Goal: Book appointment/travel/reservation

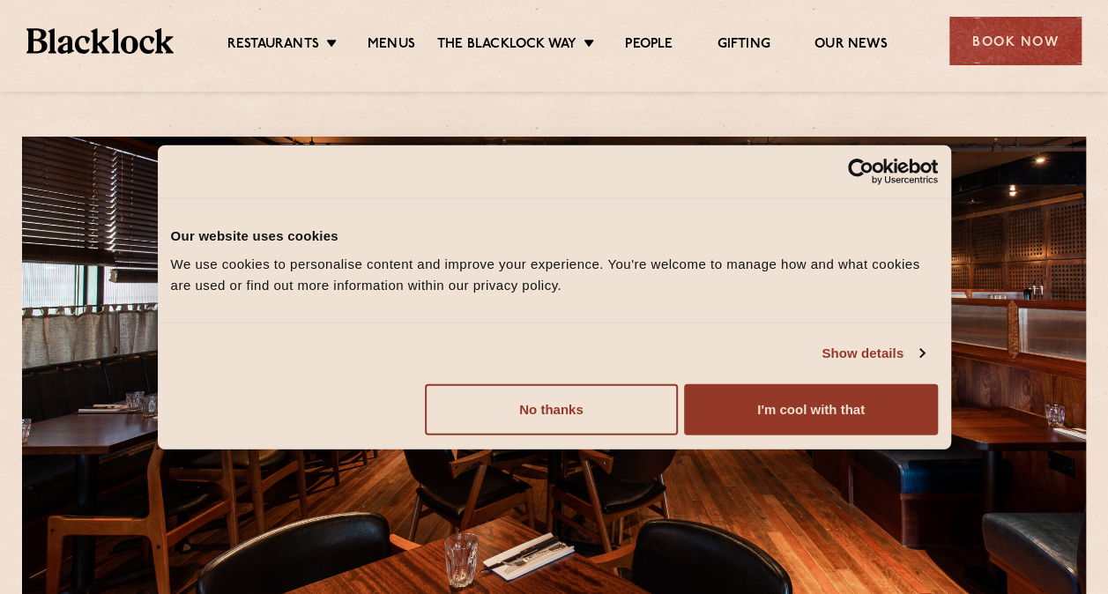
click at [418, 41] on li "Menus" at bounding box center [391, 45] width 92 height 19
click at [401, 44] on link "Menus" at bounding box center [391, 45] width 48 height 19
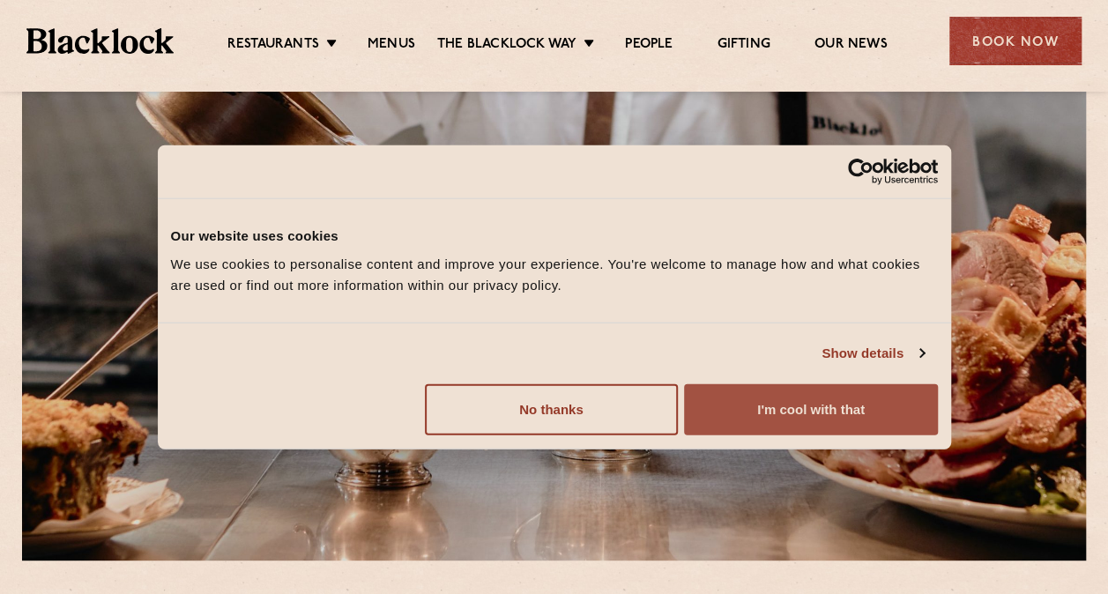
click at [778, 404] on button "I'm cool with that" at bounding box center [810, 408] width 253 height 51
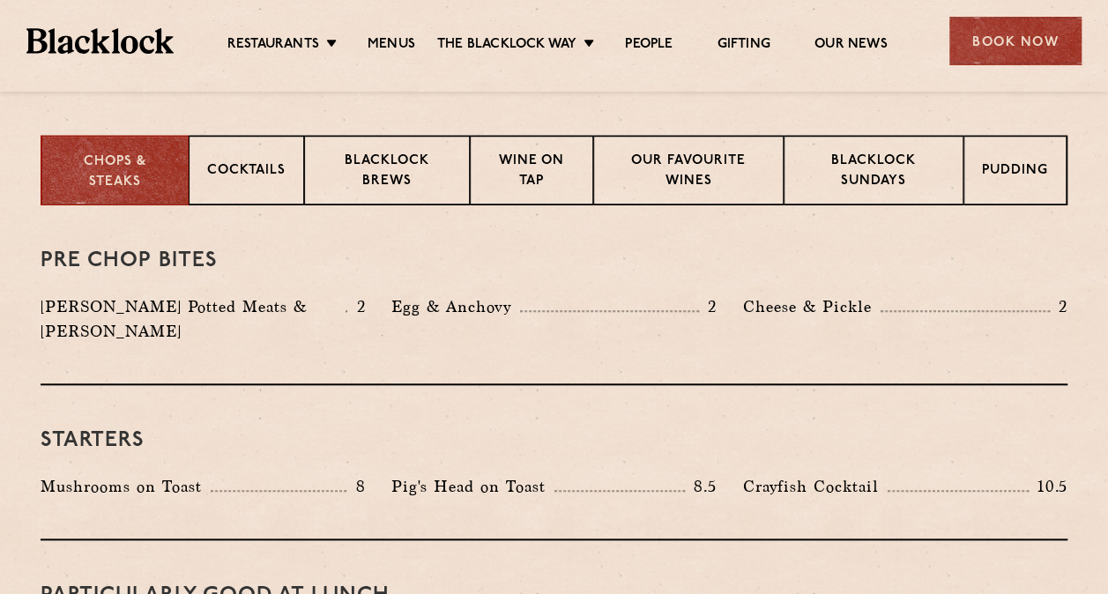
scroll to position [682, 0]
click at [900, 190] on p "Blacklock Sundays" at bounding box center [873, 171] width 143 height 41
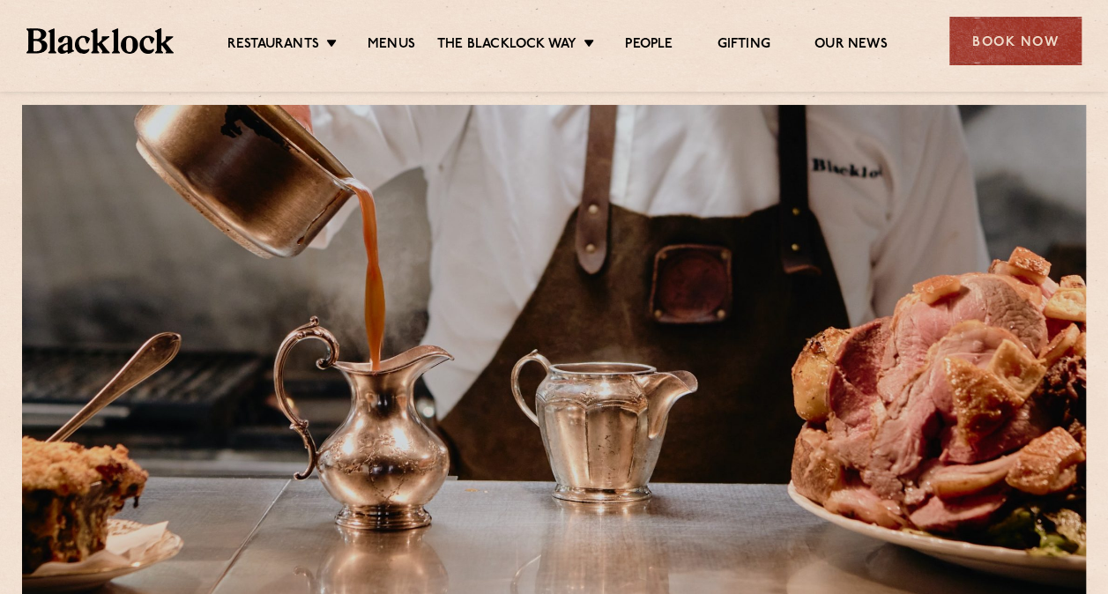
scroll to position [0, 0]
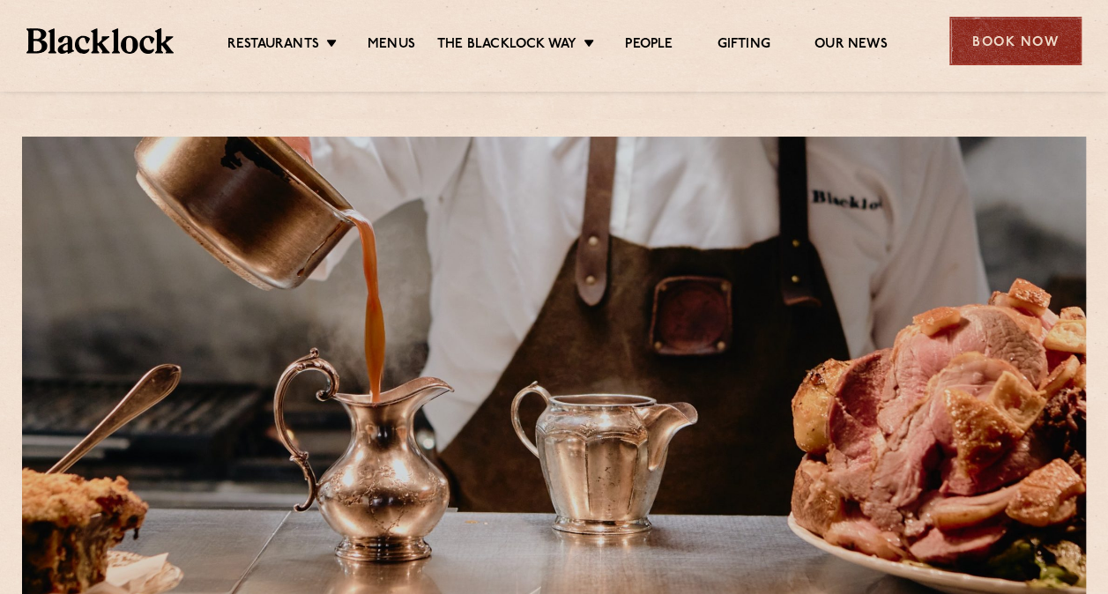
click at [1003, 34] on div "Book Now" at bounding box center [1015, 41] width 132 height 48
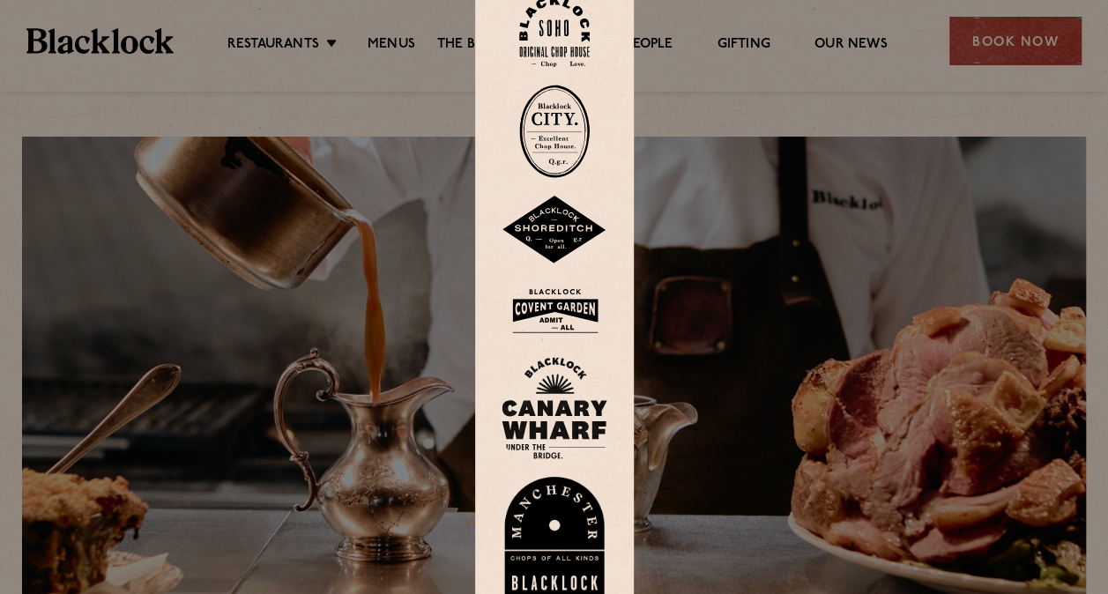
drag, startPoint x: 562, startPoint y: 423, endPoint x: 518, endPoint y: 402, distance: 48.9
click at [518, 402] on img at bounding box center [554, 408] width 106 height 102
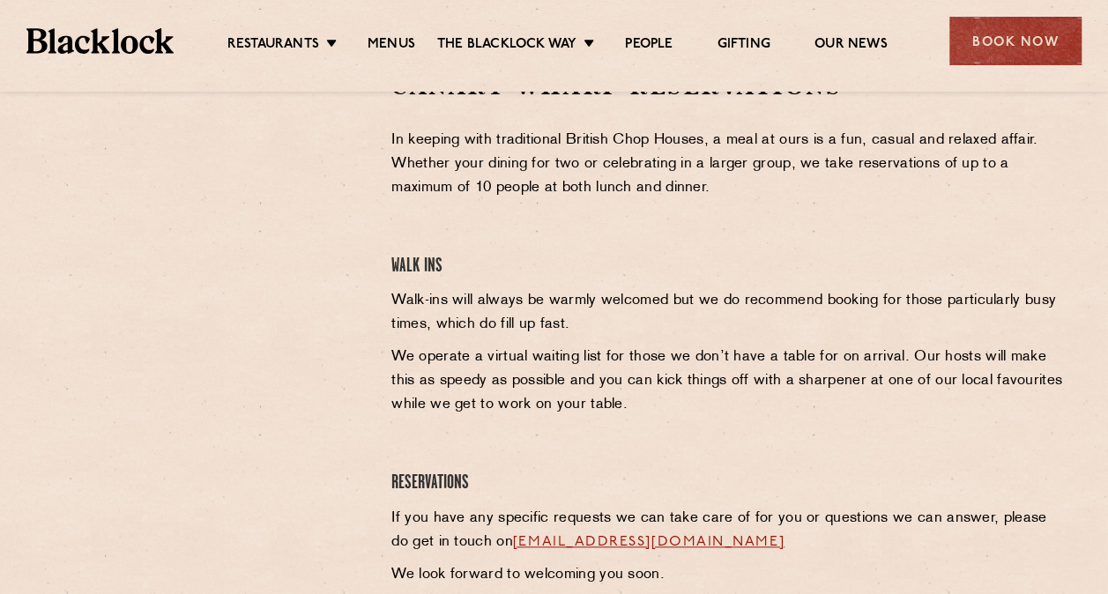
scroll to position [614, 0]
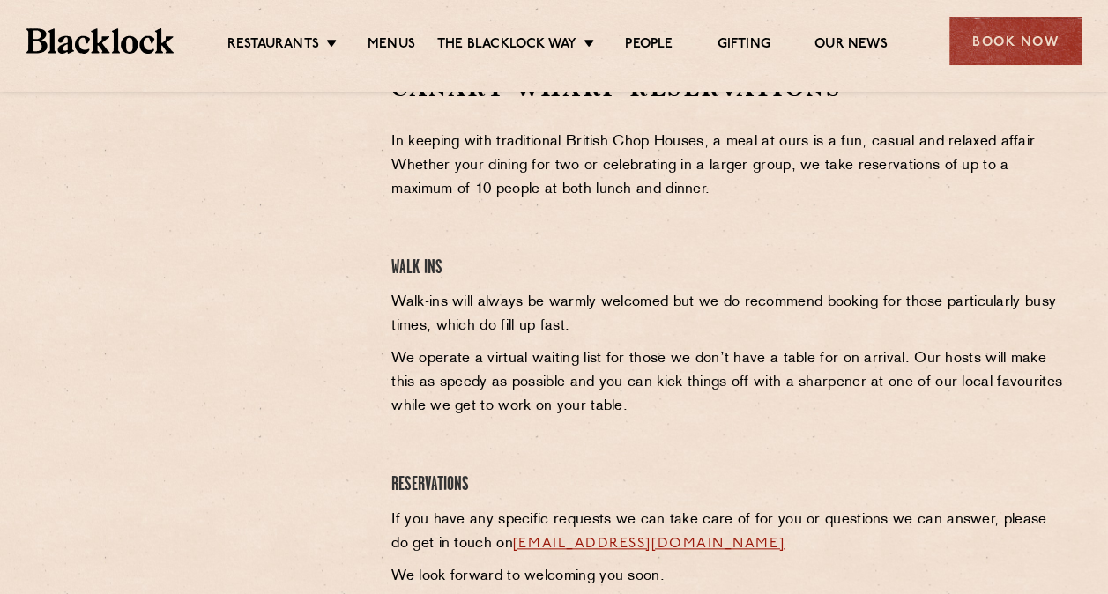
click at [292, 414] on div at bounding box center [202, 335] width 351 height 524
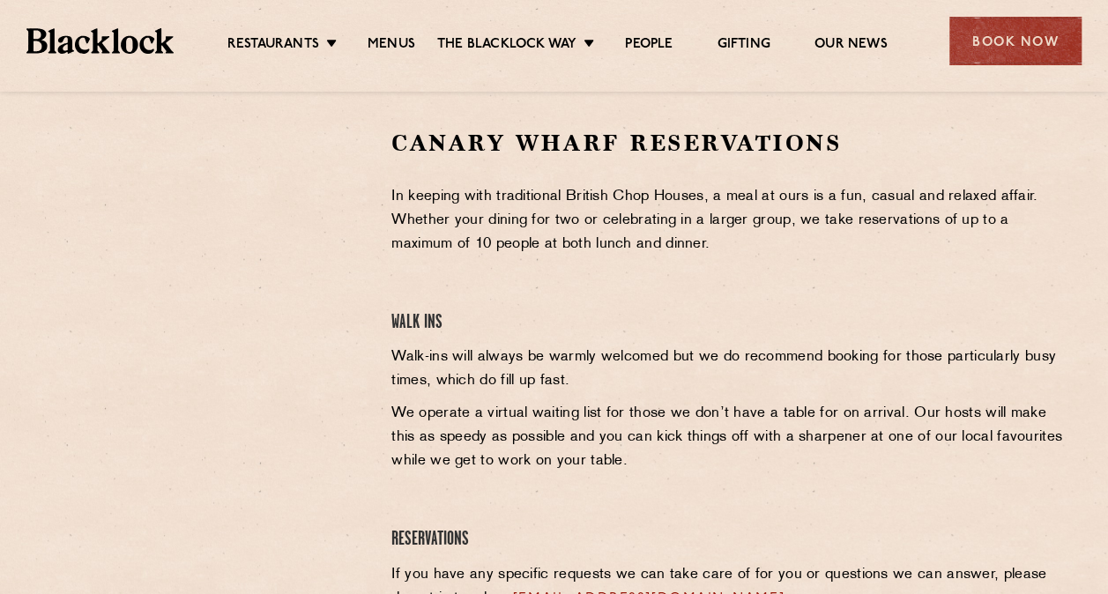
scroll to position [0, 0]
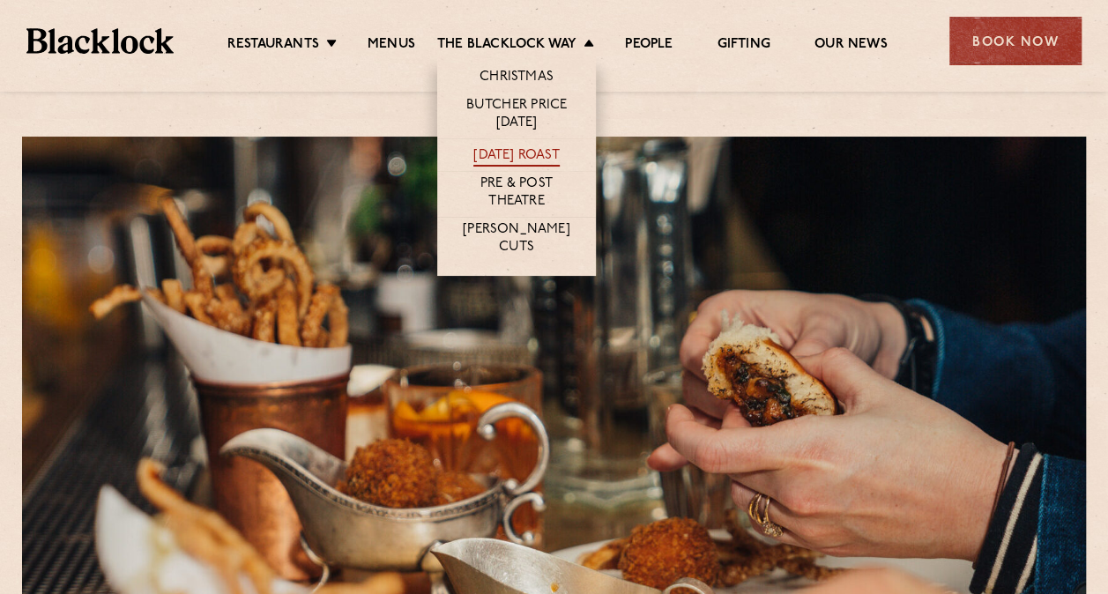
click at [511, 150] on link "[DATE] Roast" at bounding box center [515, 156] width 85 height 19
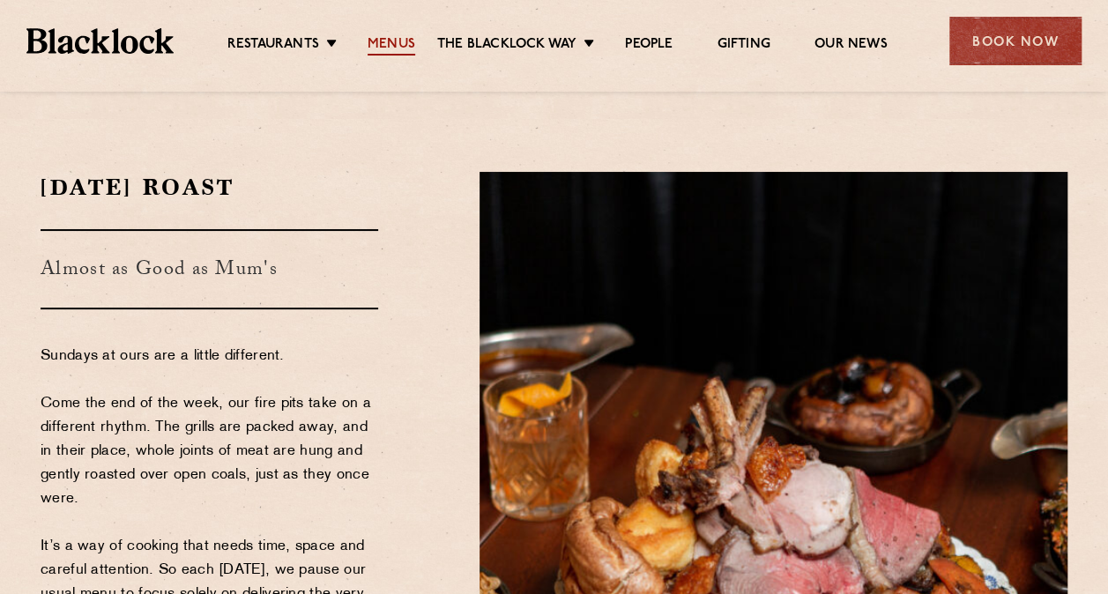
click at [386, 44] on link "Menus" at bounding box center [391, 45] width 48 height 19
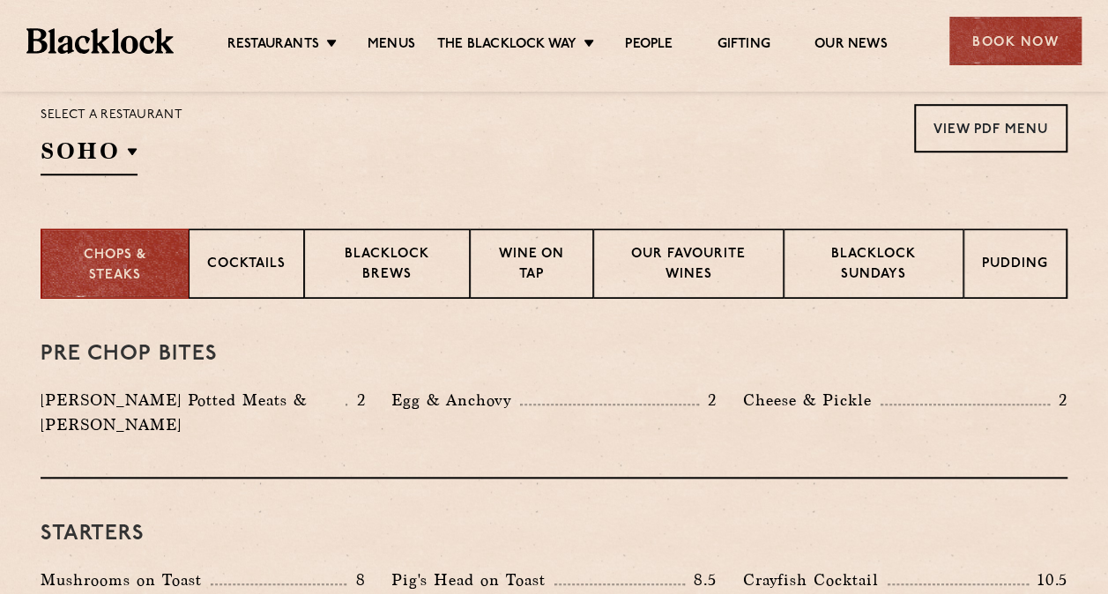
scroll to position [589, 0]
click at [926, 272] on p "Blacklock Sundays" at bounding box center [873, 264] width 143 height 41
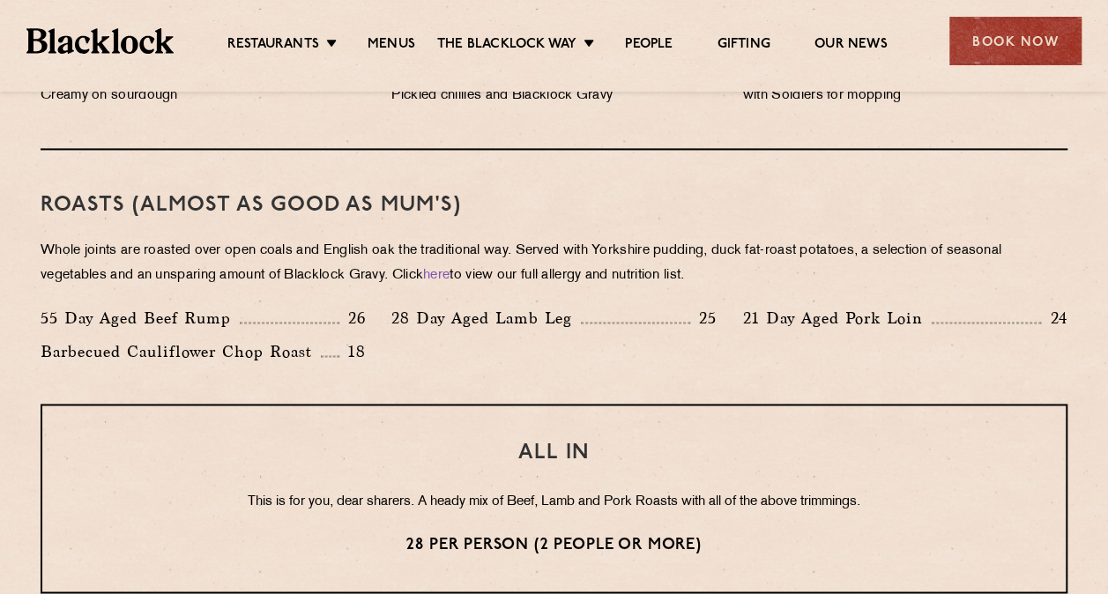
scroll to position [1212, 0]
